Goal: Task Accomplishment & Management: Use online tool/utility

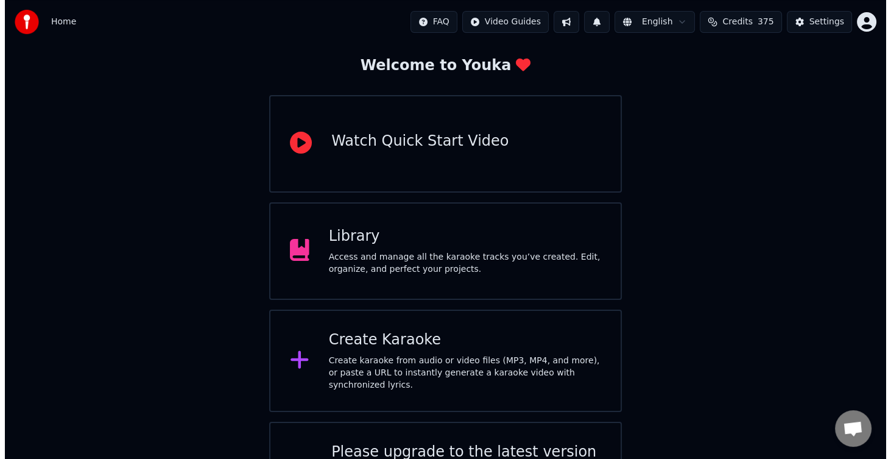
scroll to position [121, 0]
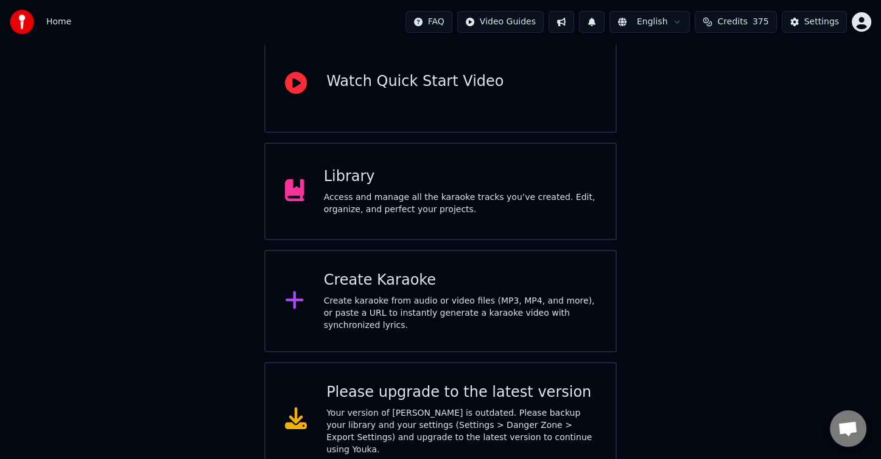
click at [415, 304] on div "Create karaoke from audio or video files (MP3, MP4, and more), or paste a URL t…" at bounding box center [460, 313] width 272 height 37
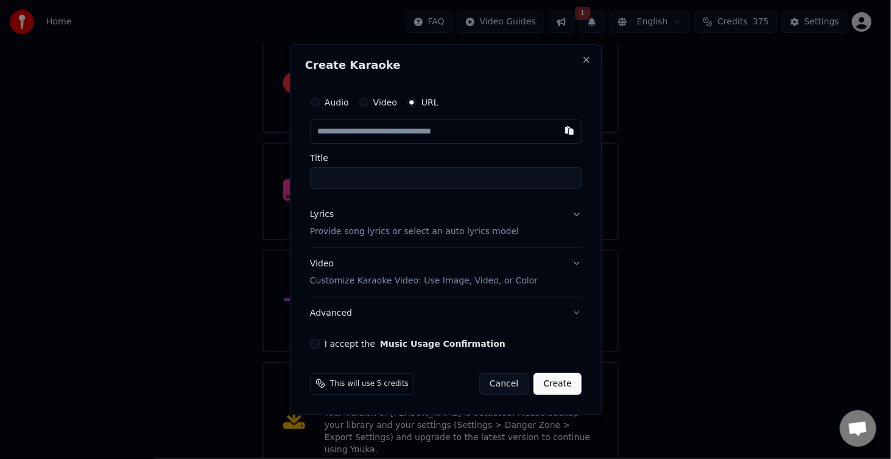
click at [401, 139] on input "text" at bounding box center [446, 131] width 272 height 24
type input "**********"
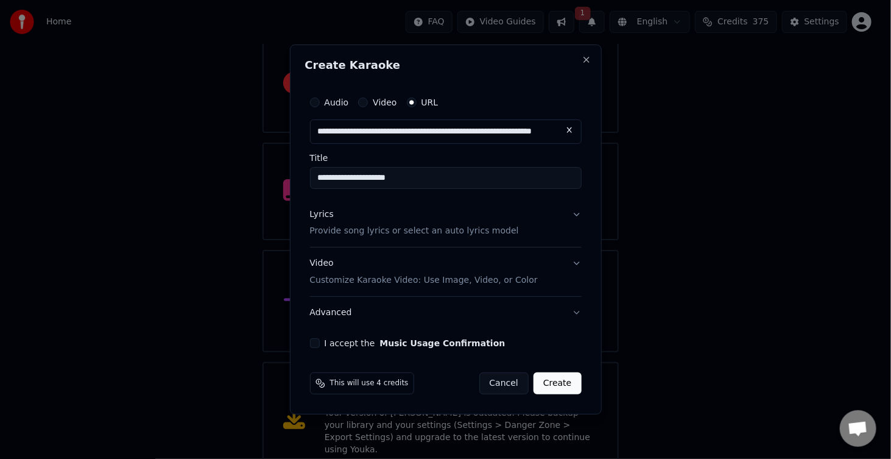
type input "**********"
click at [314, 346] on button "I accept the Music Usage Confirmation" at bounding box center [315, 343] width 10 height 10
click at [364, 224] on div "Lyrics Provide song lyrics or select an auto lyrics model" at bounding box center [414, 222] width 209 height 29
type input "**********"
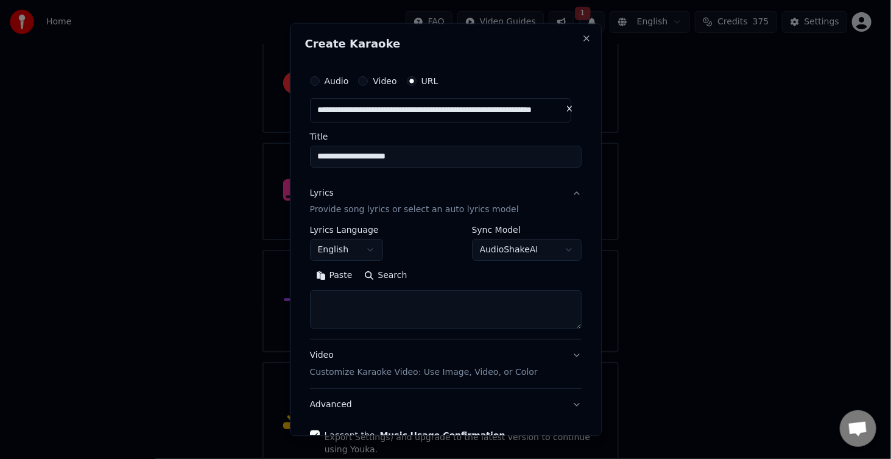
click at [342, 303] on textarea at bounding box center [446, 310] width 272 height 39
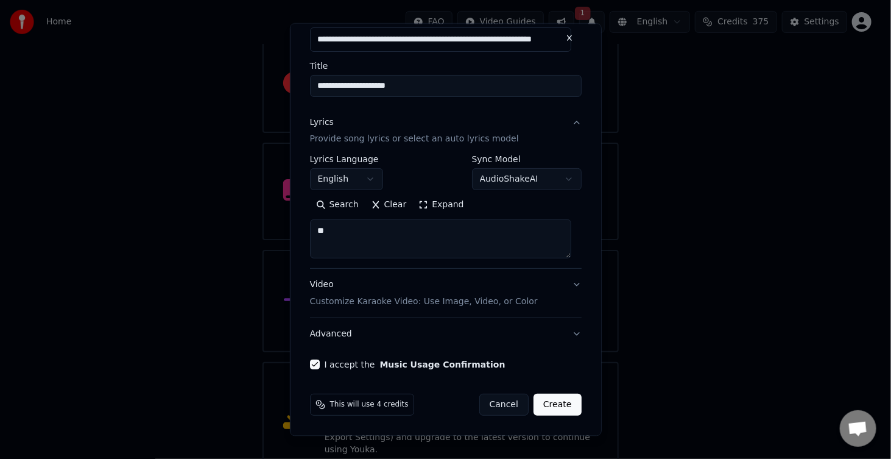
type textarea "**"
click at [557, 407] on button "Create" at bounding box center [558, 405] width 48 height 22
select select "**"
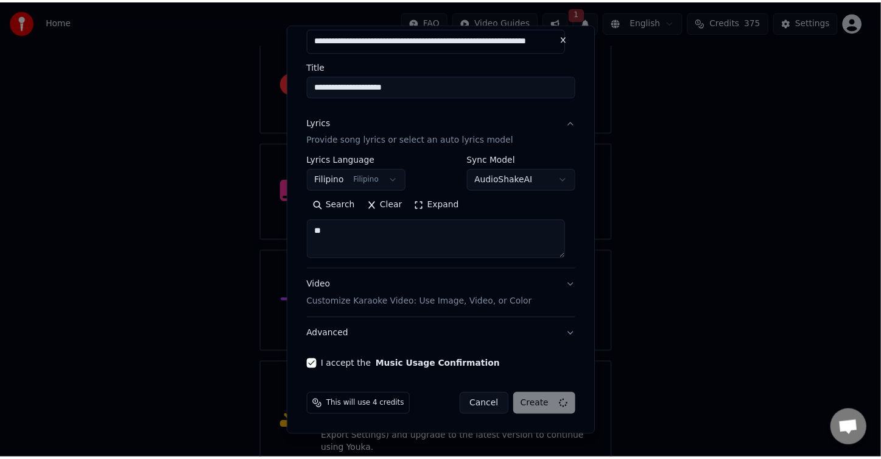
scroll to position [4, 0]
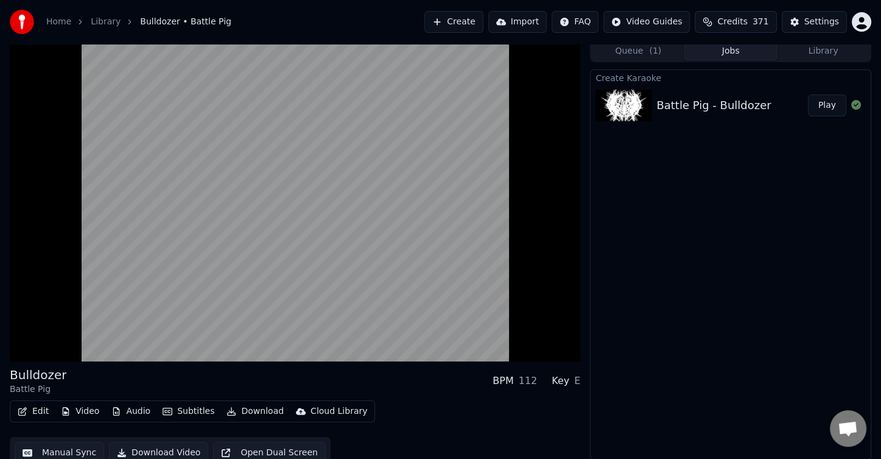
click at [196, 407] on button "Subtitles" at bounding box center [189, 411] width 62 height 17
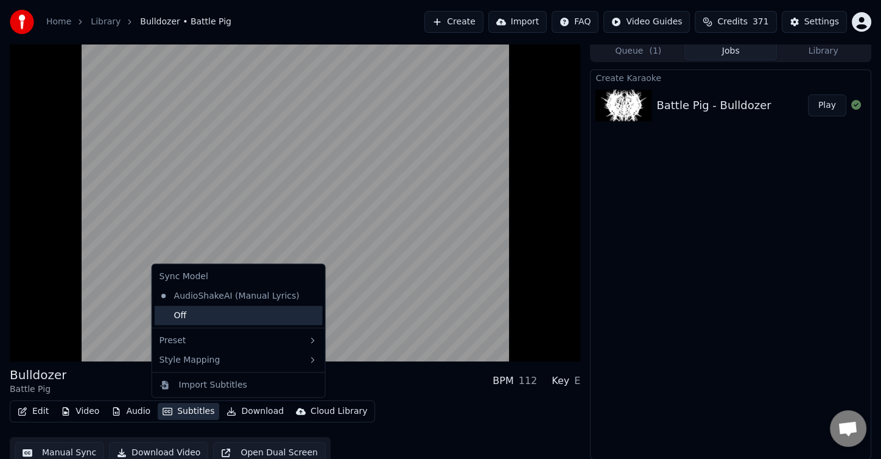
click at [197, 316] on div "Off" at bounding box center [239, 315] width 168 height 19
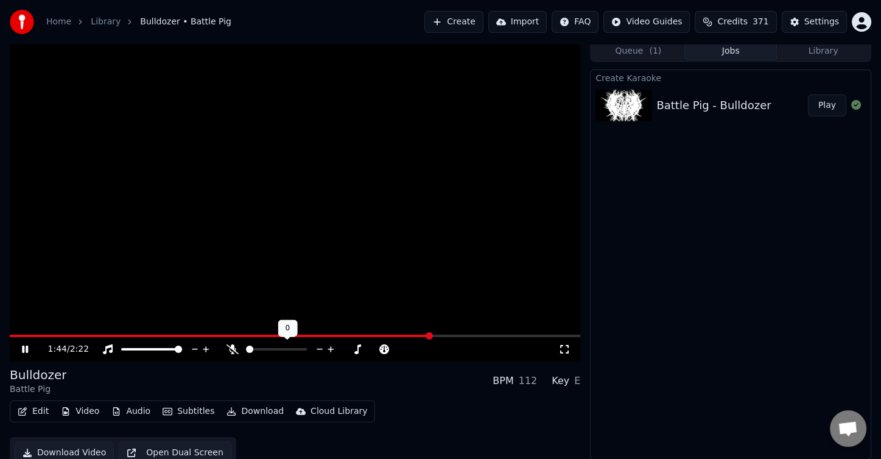
click at [333, 347] on icon at bounding box center [331, 349] width 12 height 12
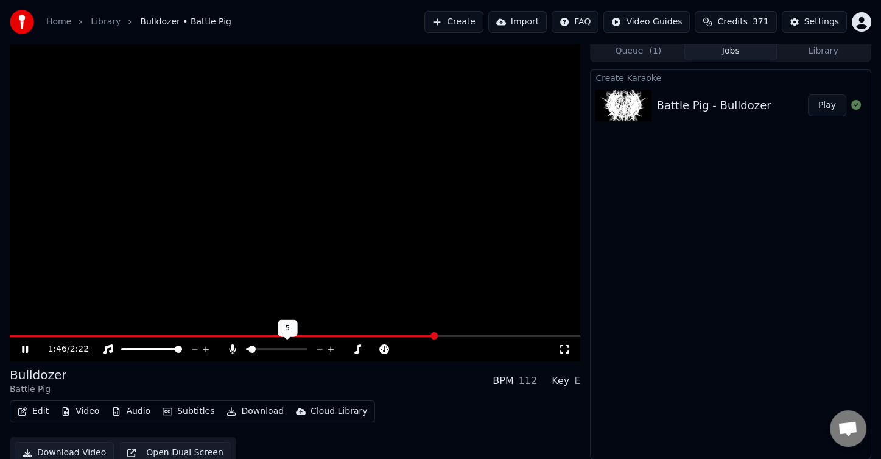
click at [333, 347] on icon at bounding box center [331, 349] width 12 height 12
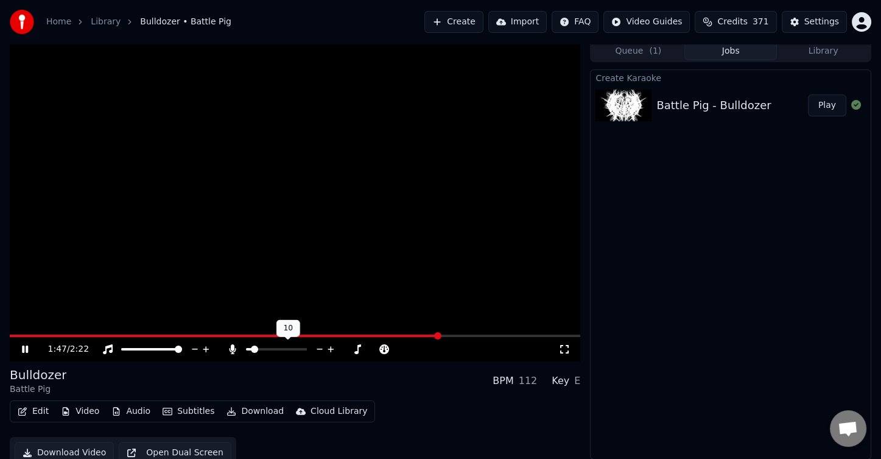
click at [333, 347] on icon at bounding box center [331, 349] width 12 height 12
click at [307, 351] on span at bounding box center [303, 348] width 7 height 7
click at [250, 349] on span at bounding box center [253, 348] width 7 height 7
click at [457, 334] on span at bounding box center [250, 335] width 481 height 2
click at [319, 348] on icon at bounding box center [320, 349] width 12 height 12
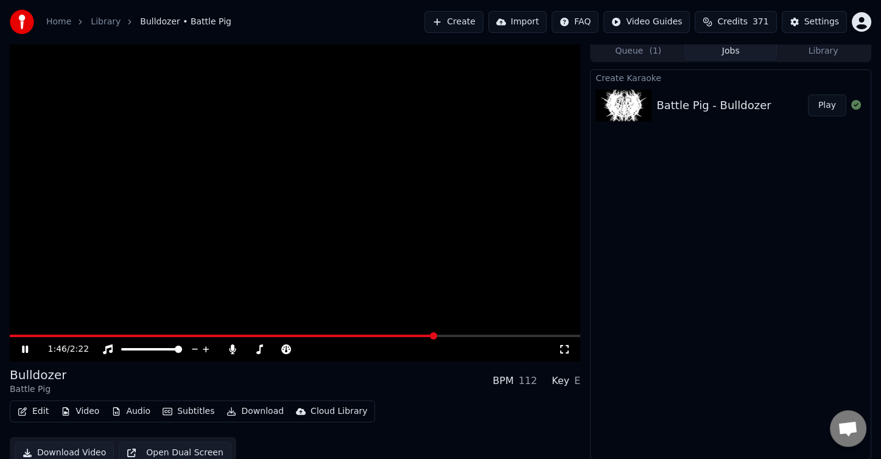
click at [434, 334] on span at bounding box center [223, 335] width 426 height 2
click at [249, 378] on div "Bulldozer Battle Pig BPM 112 Key E" at bounding box center [295, 380] width 571 height 29
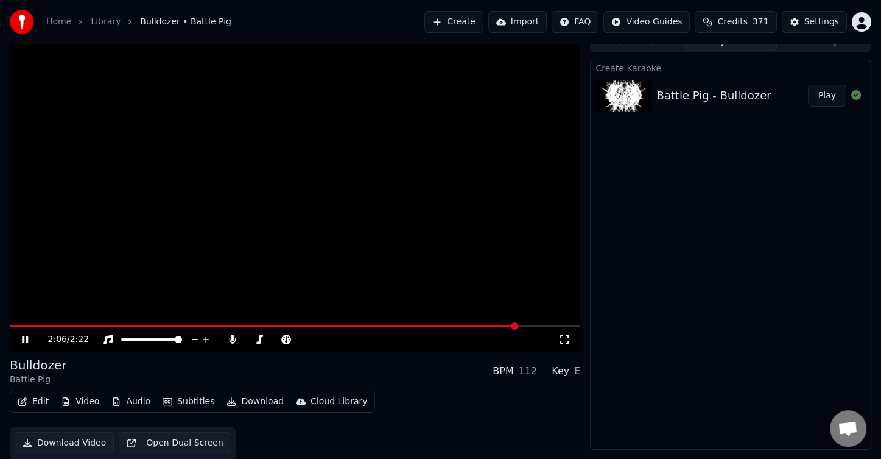
scroll to position [0, 0]
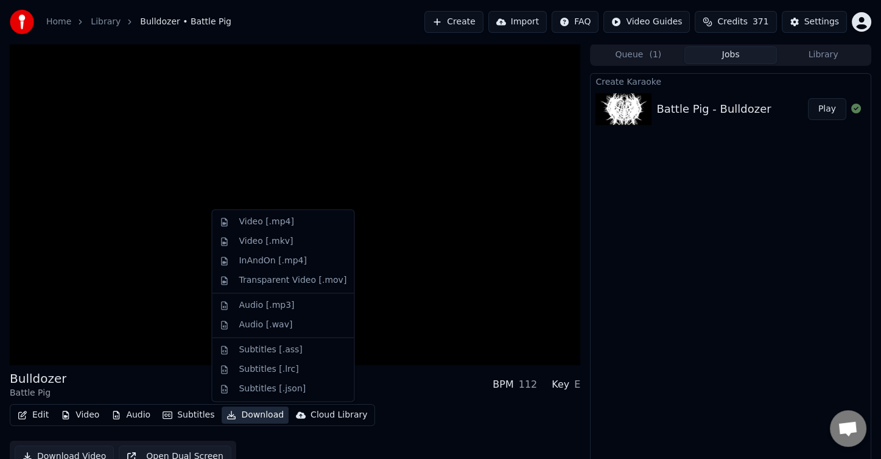
click at [252, 419] on button "Download" at bounding box center [255, 414] width 67 height 17
click at [276, 223] on div "Video [.mp4]" at bounding box center [266, 222] width 55 height 12
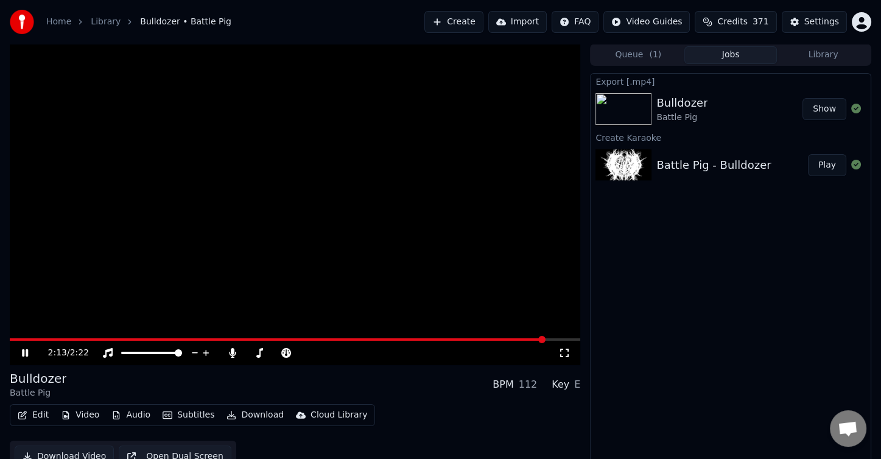
click at [836, 108] on button "Show" at bounding box center [825, 109] width 44 height 22
click at [292, 349] on span at bounding box center [287, 352] width 7 height 7
click at [318, 352] on icon at bounding box center [320, 353] width 12 height 12
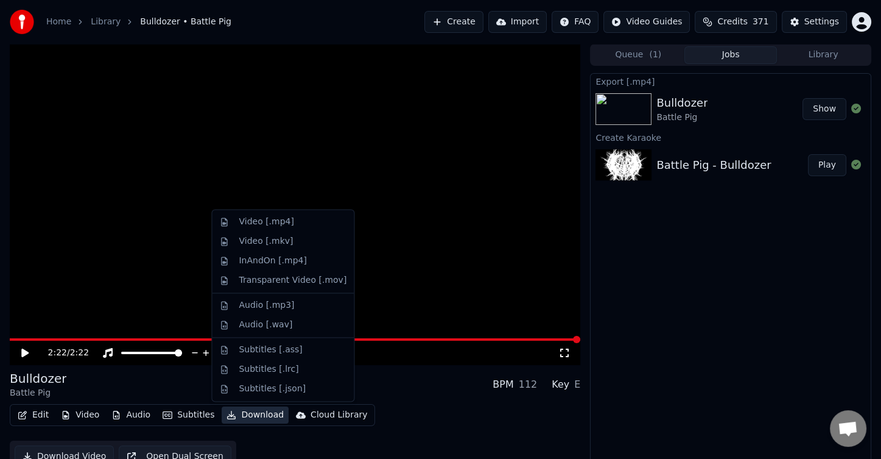
click at [256, 416] on button "Download" at bounding box center [255, 414] width 67 height 17
click at [269, 224] on div "Video [.mp4]" at bounding box center [266, 222] width 55 height 12
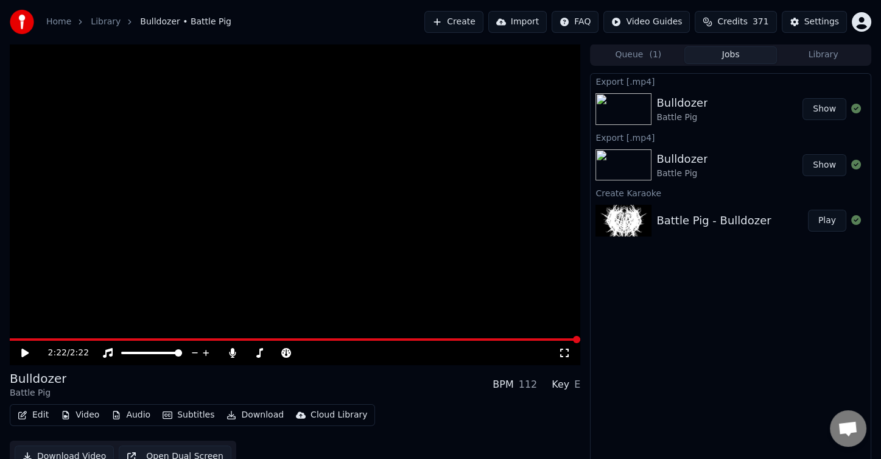
click at [825, 102] on button "Show" at bounding box center [825, 109] width 44 height 22
